Goal: Task Accomplishment & Management: Manage account settings

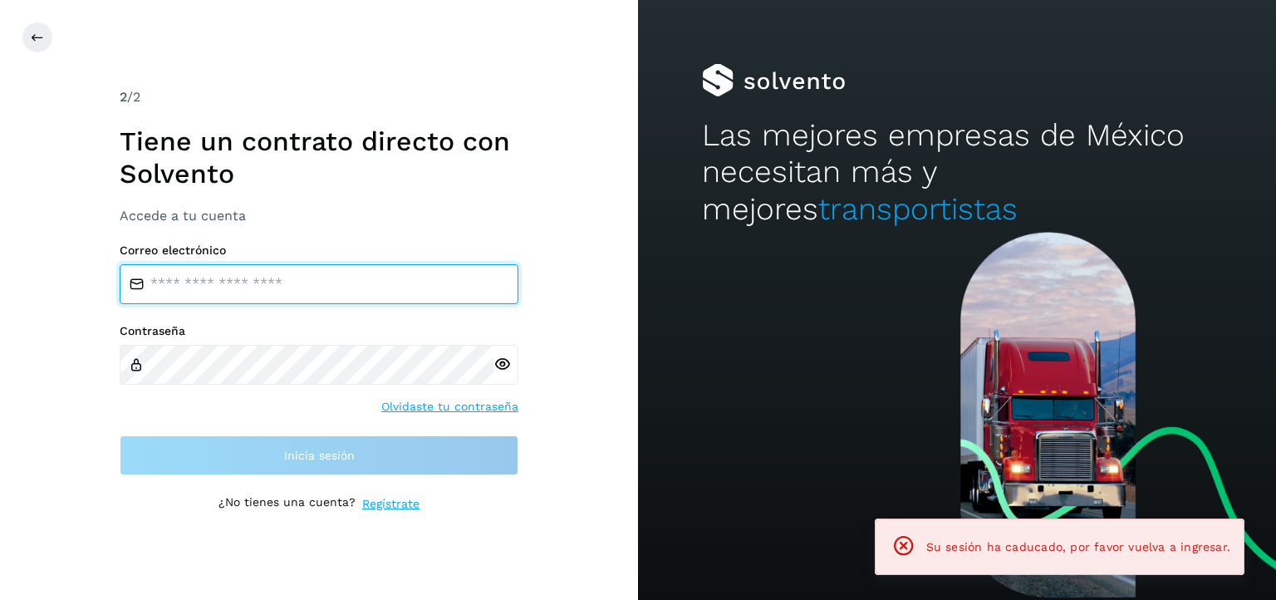
type input "**********"
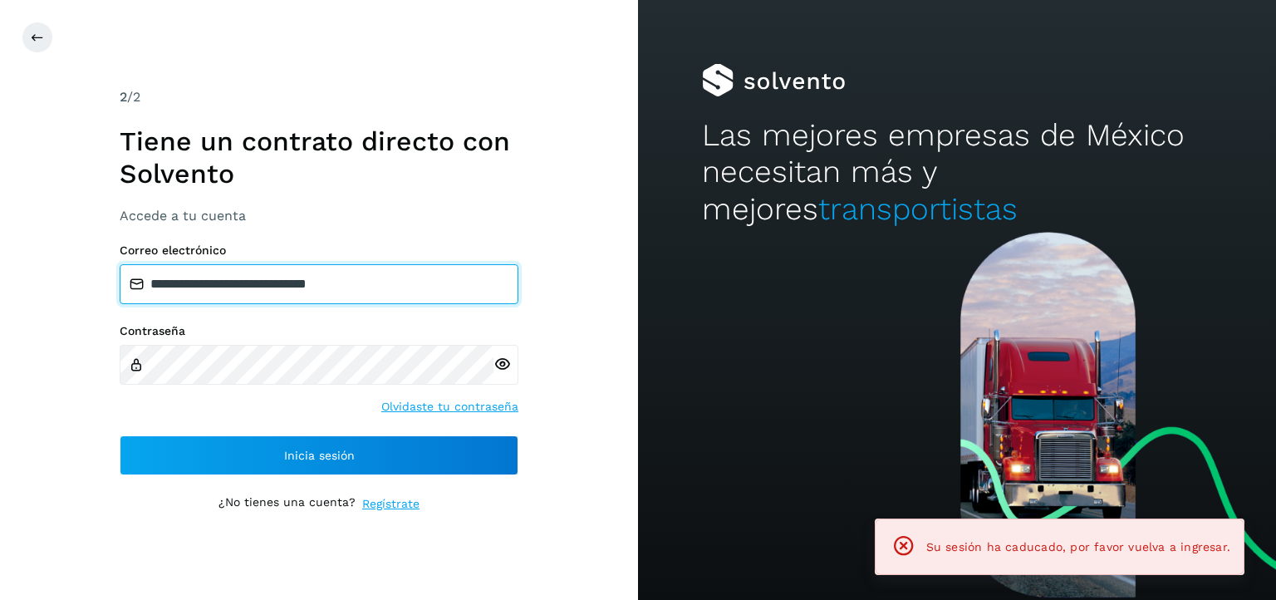
click at [423, 288] on input "**********" at bounding box center [319, 284] width 399 height 40
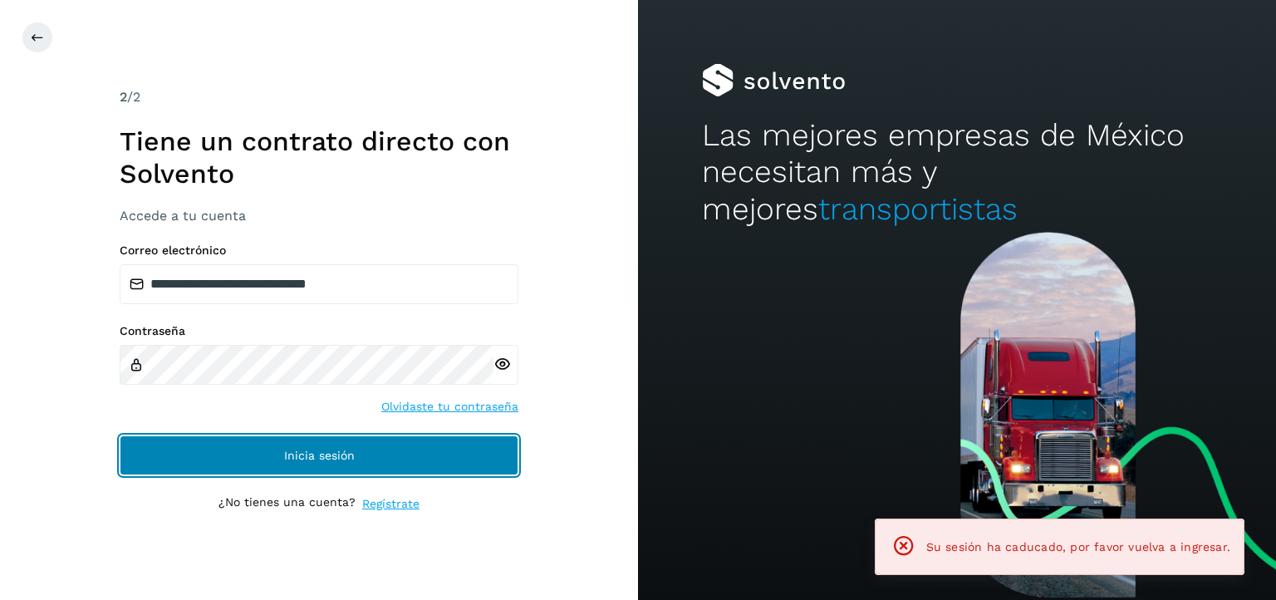
click at [396, 450] on button "Inicia sesión" at bounding box center [319, 455] width 399 height 40
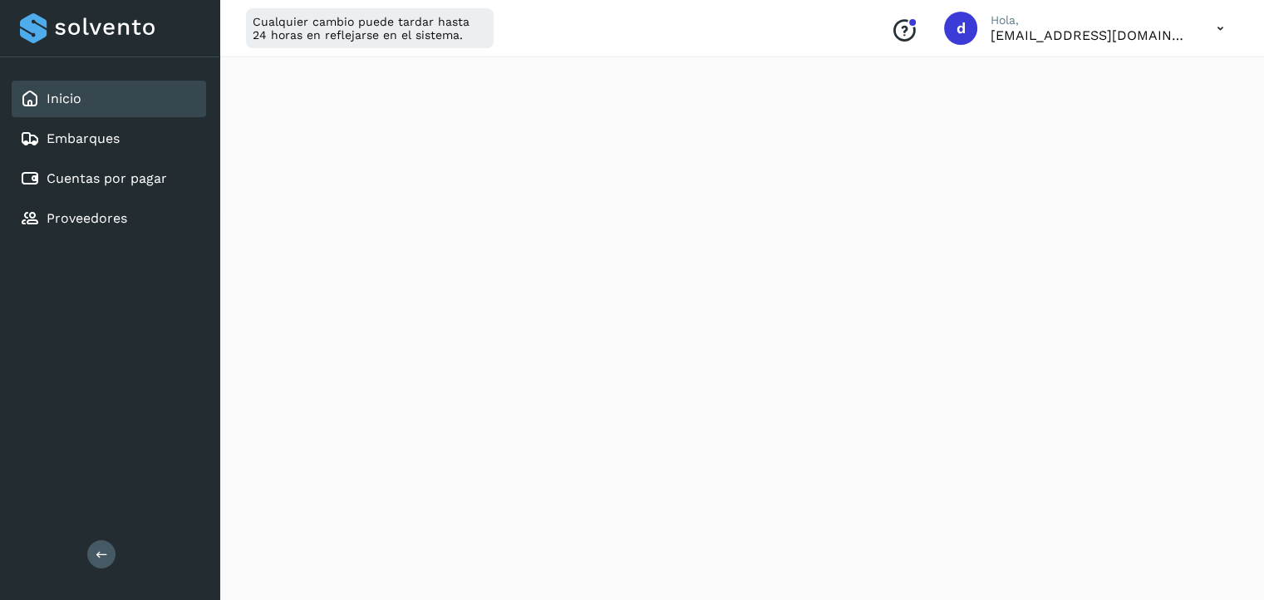
scroll to position [122, 0]
click at [103, 181] on link "Cuentas por pagar" at bounding box center [107, 178] width 120 height 16
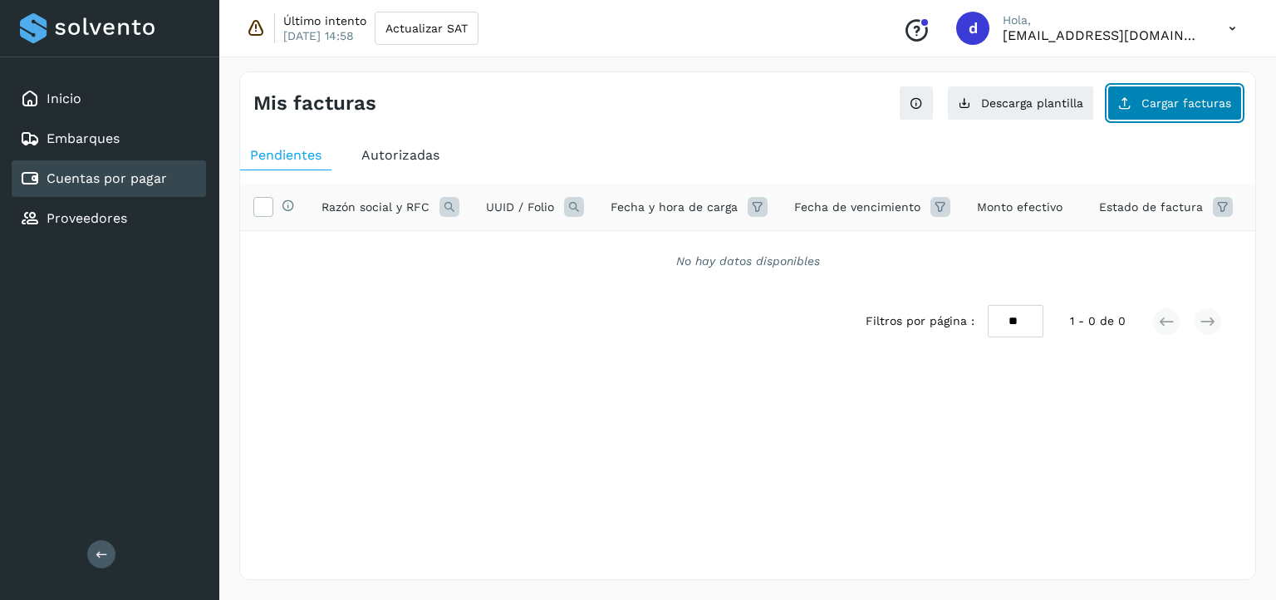
click at [1135, 101] on button "Cargar facturas" at bounding box center [1175, 103] width 135 height 35
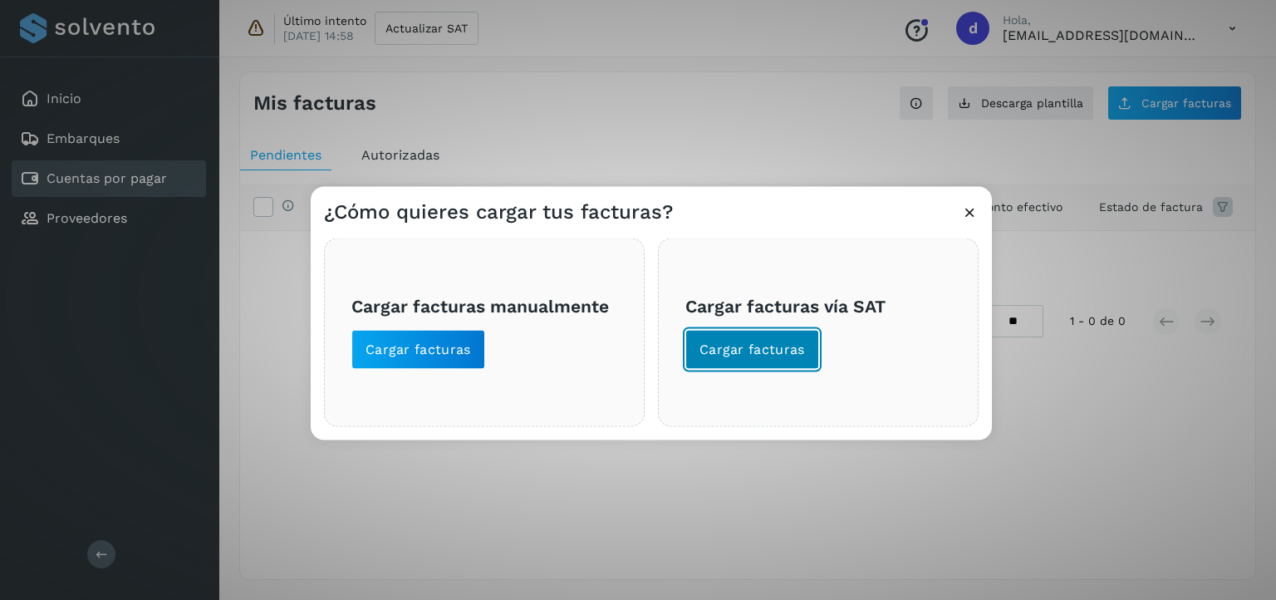
click at [780, 341] on span "Cargar facturas" at bounding box center [753, 350] width 106 height 18
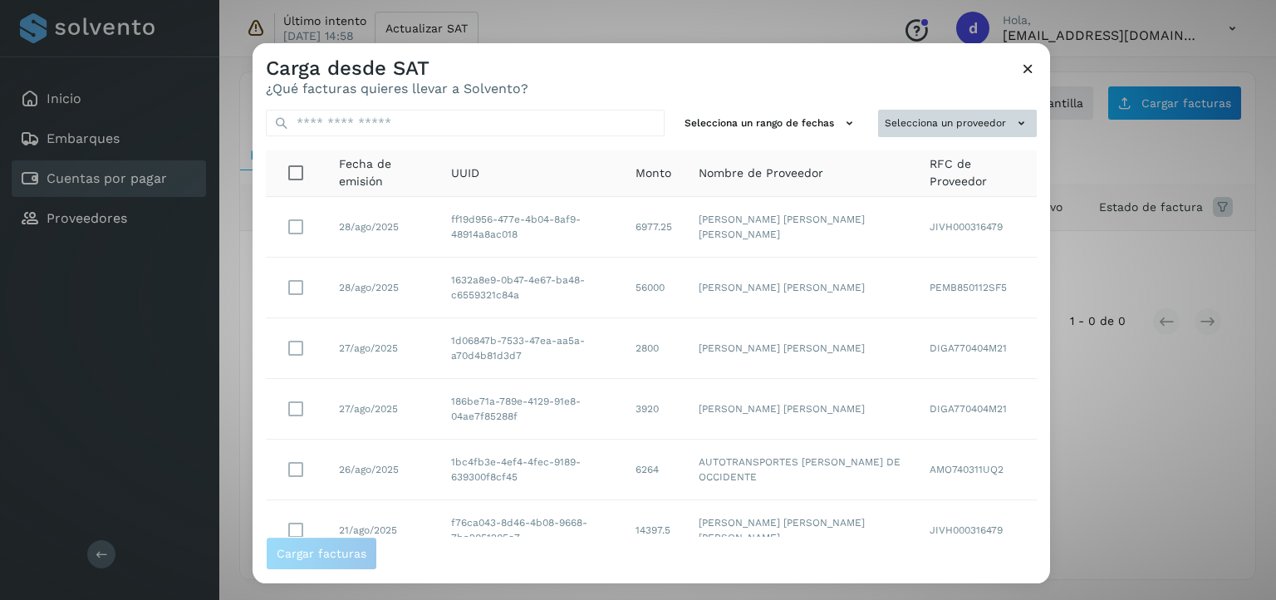
click at [907, 114] on button "Selecciona un proveedor" at bounding box center [957, 123] width 159 height 27
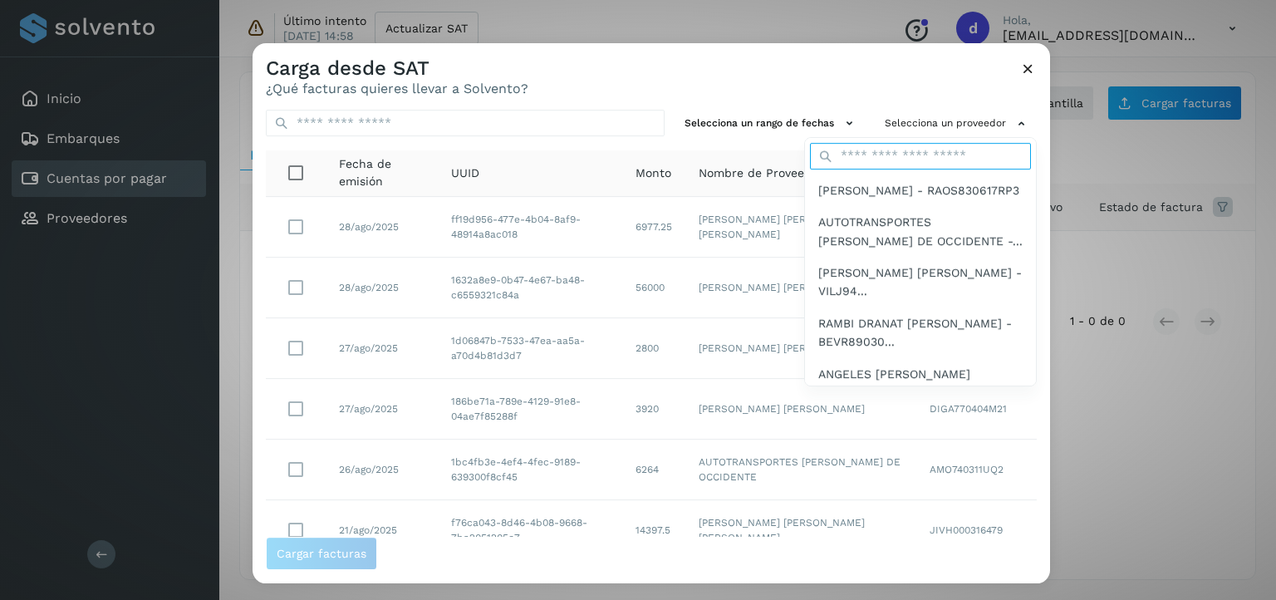
click at [927, 155] on input "text" at bounding box center [920, 156] width 221 height 27
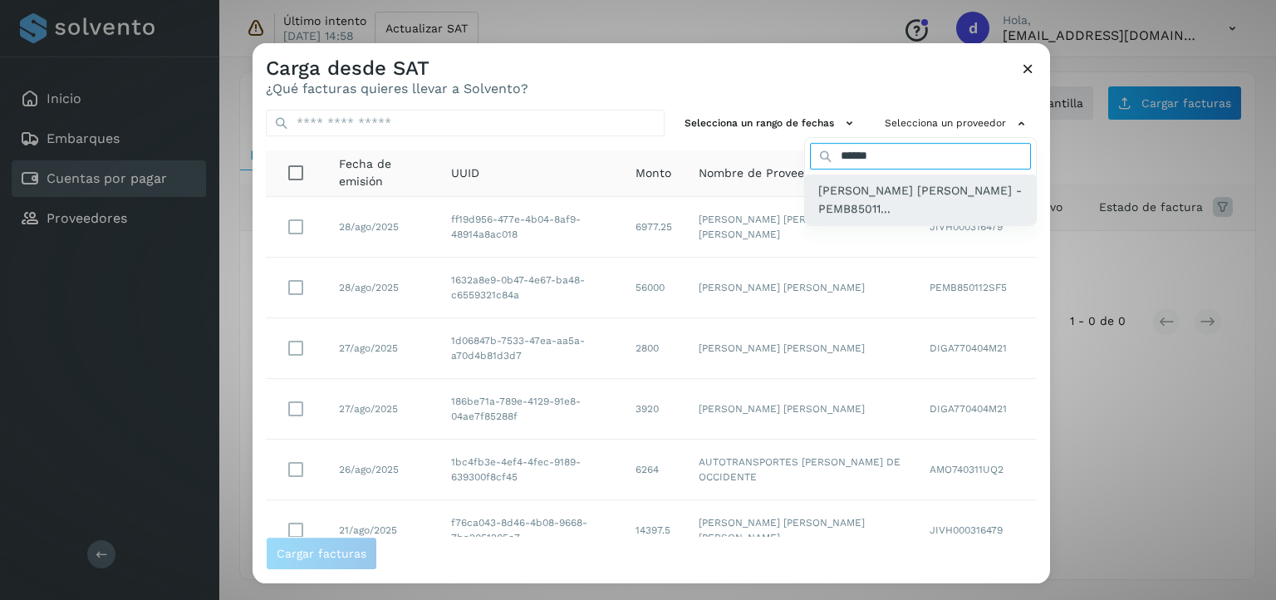
type input "******"
click at [884, 200] on span "[PERSON_NAME] [PERSON_NAME] - PEMB85011..." at bounding box center [921, 199] width 204 height 37
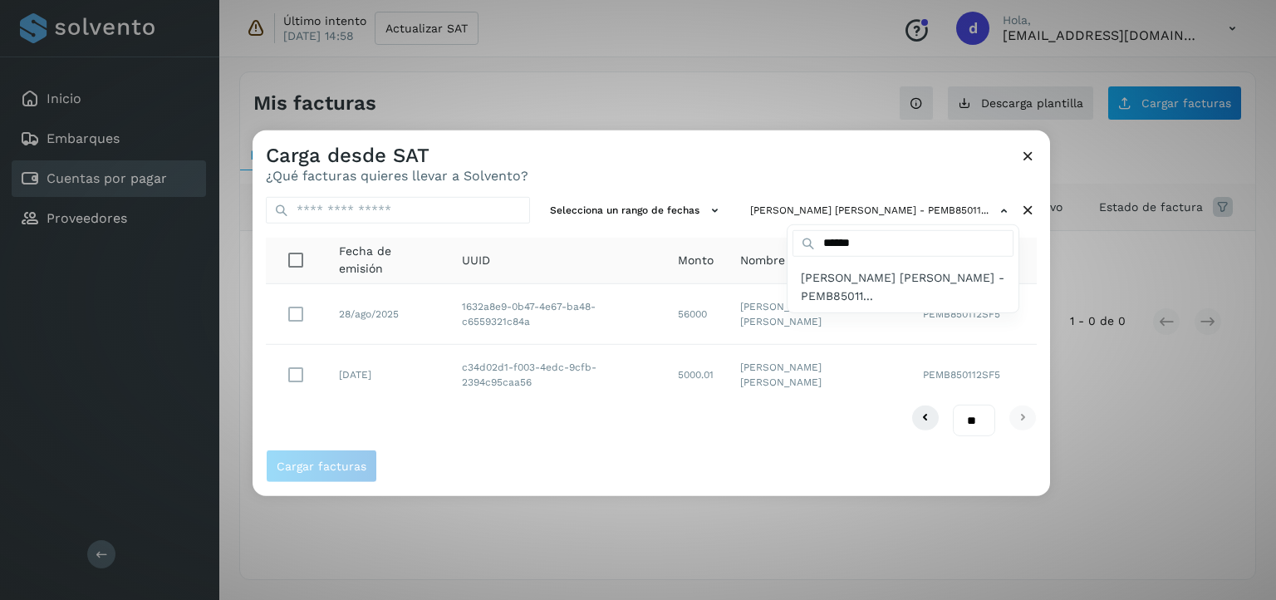
click at [299, 317] on div at bounding box center [891, 430] width 1276 height 600
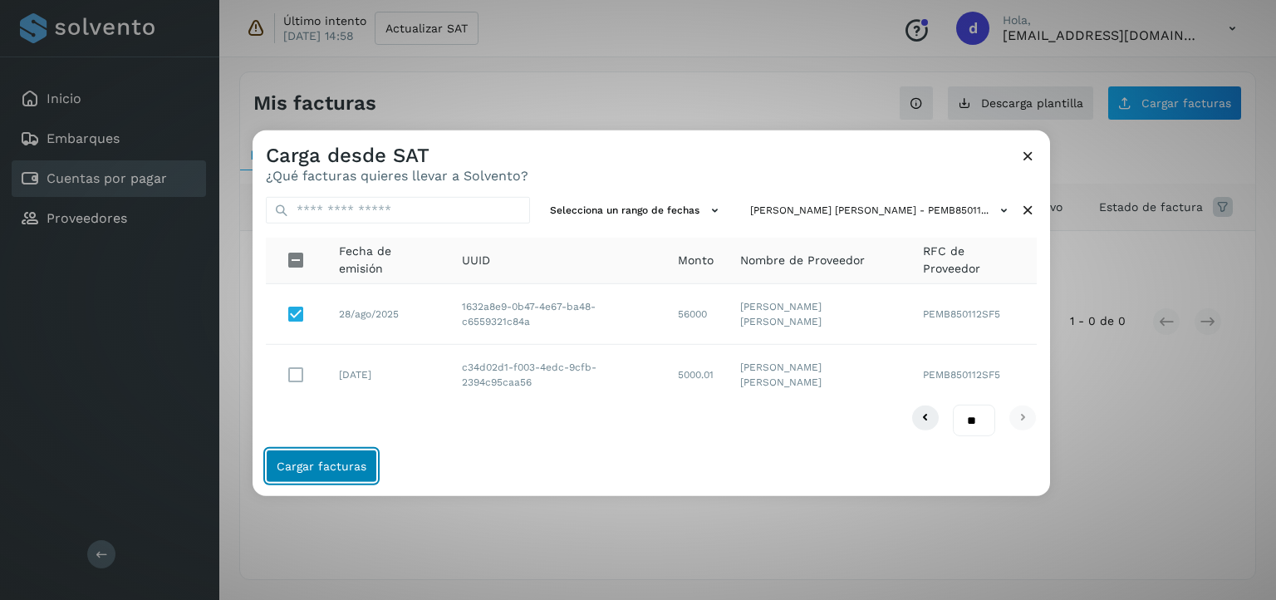
click at [349, 464] on span "Cargar facturas" at bounding box center [322, 466] width 90 height 12
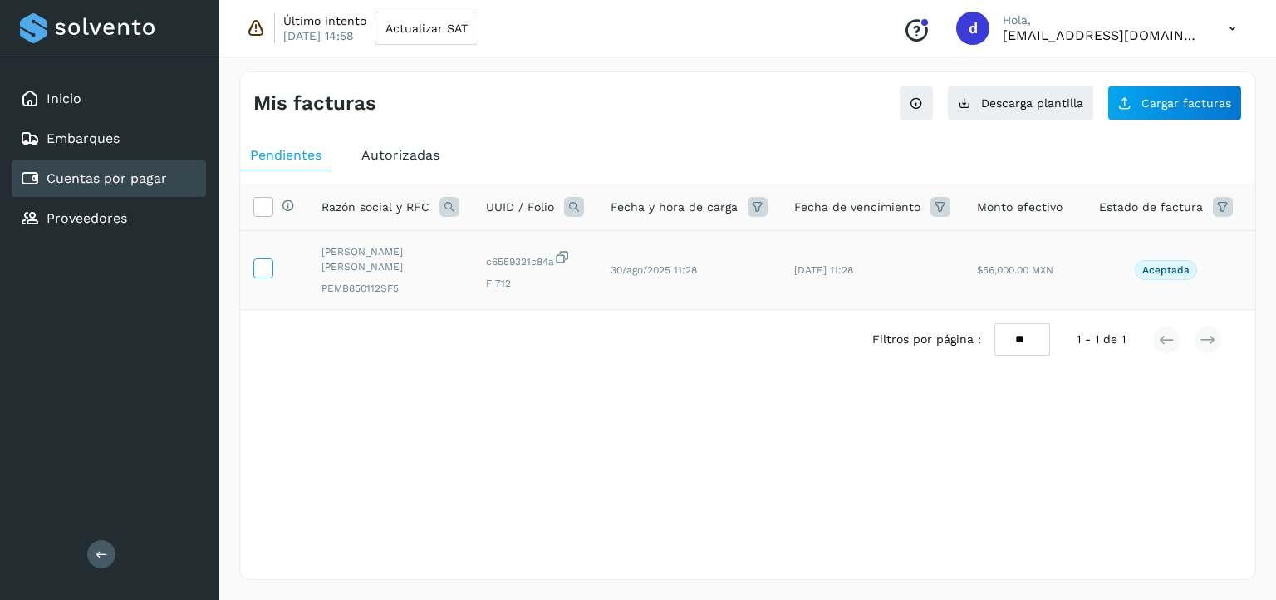
click at [270, 275] on span at bounding box center [262, 272] width 17 height 12
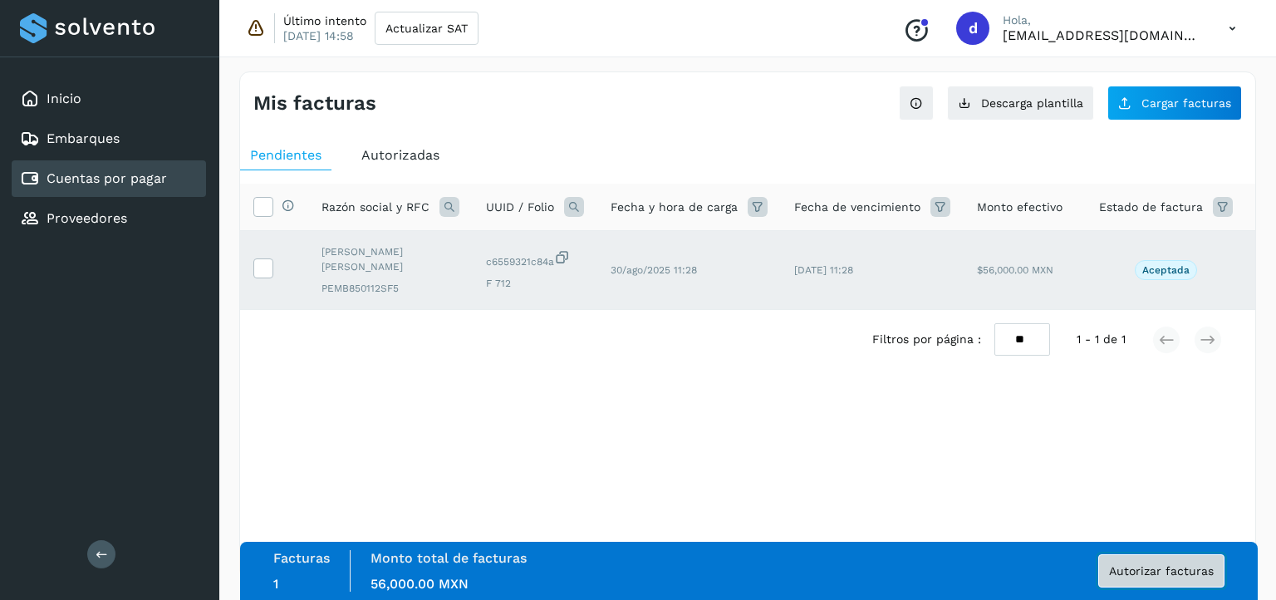
click at [1124, 563] on button "Autorizar facturas" at bounding box center [1162, 570] width 126 height 33
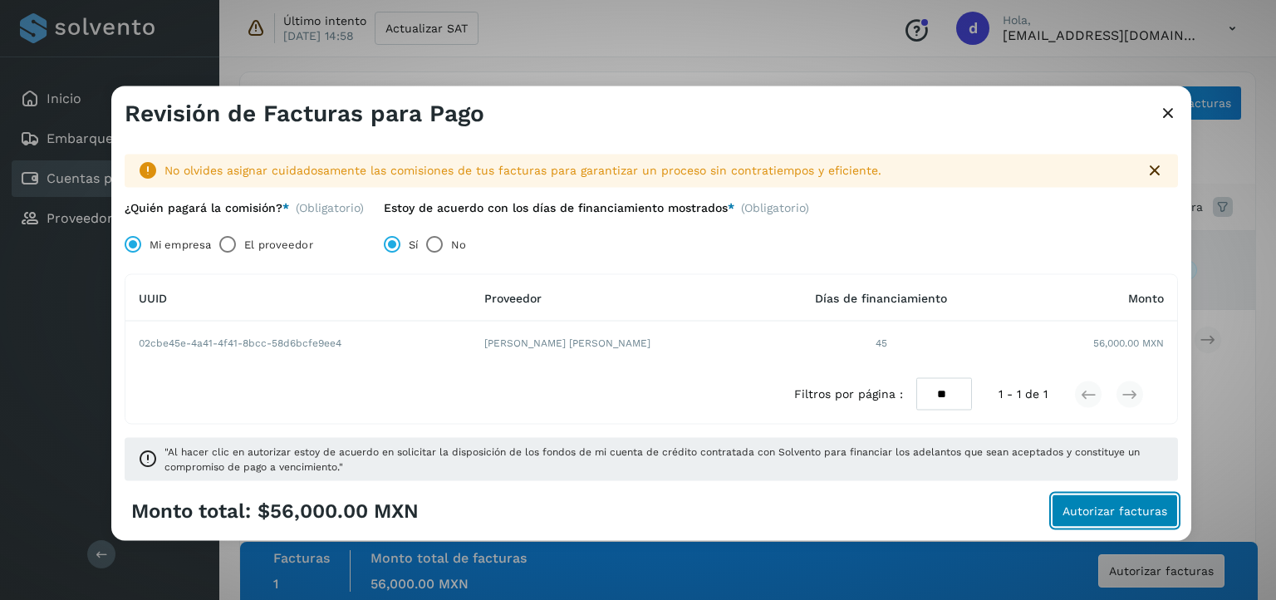
click at [1108, 505] on span "Autorizar facturas" at bounding box center [1115, 510] width 105 height 12
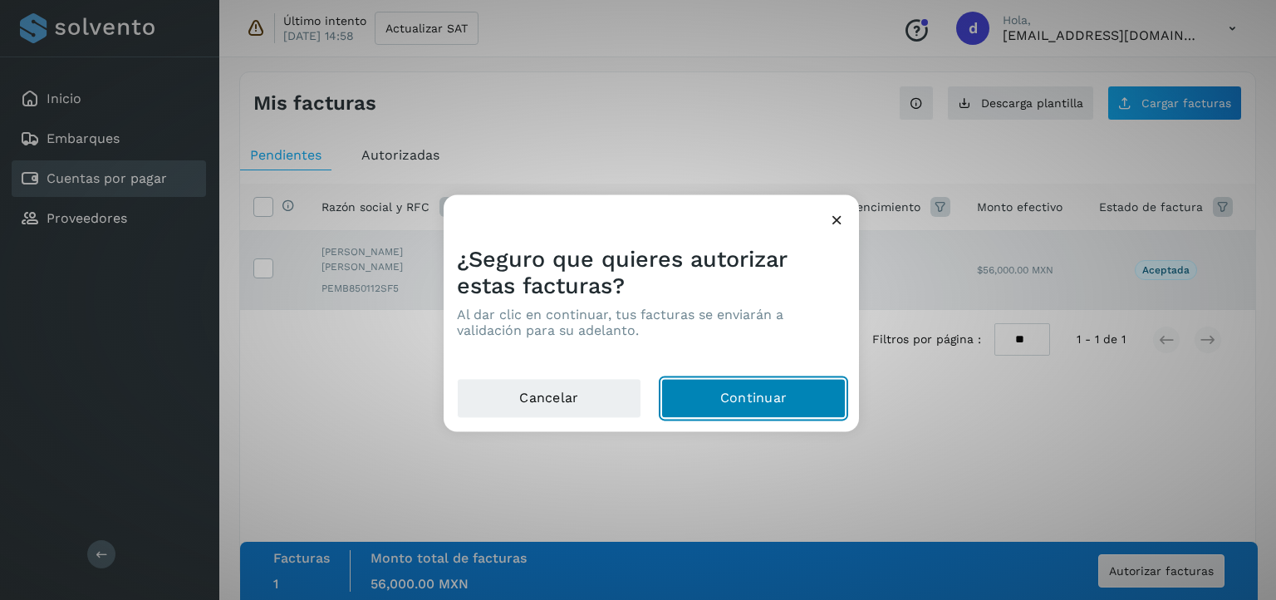
click at [779, 402] on button "Continuar" at bounding box center [753, 399] width 184 height 40
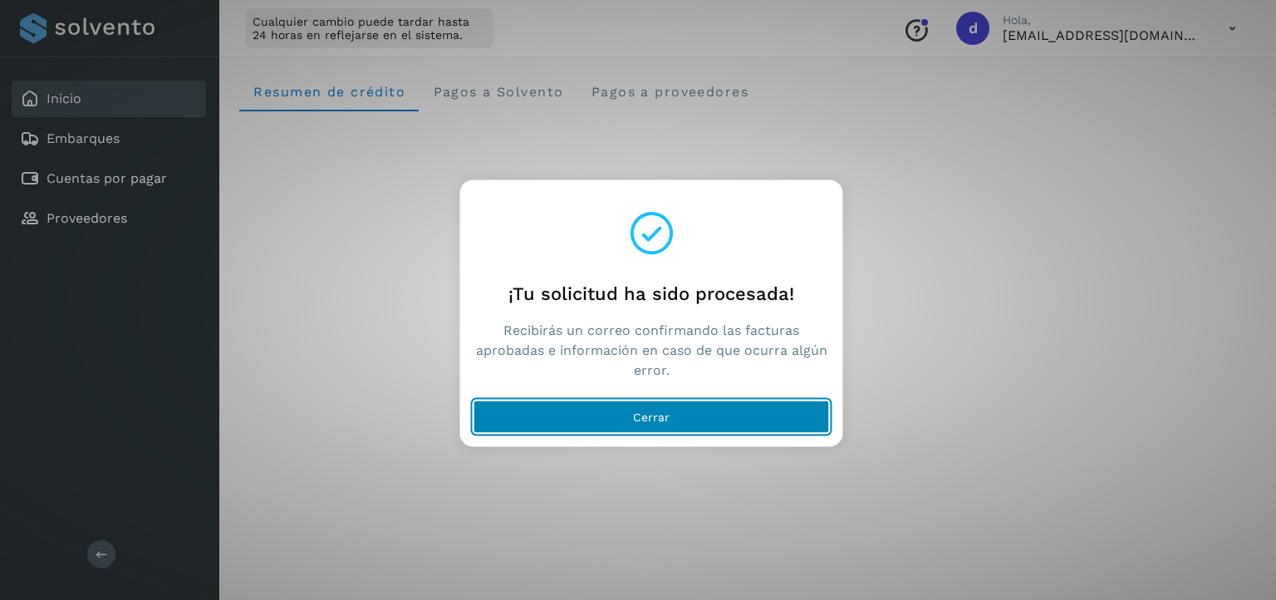
click at [632, 425] on button "Cerrar" at bounding box center [652, 417] width 357 height 33
